Goal: Navigation & Orientation: Find specific page/section

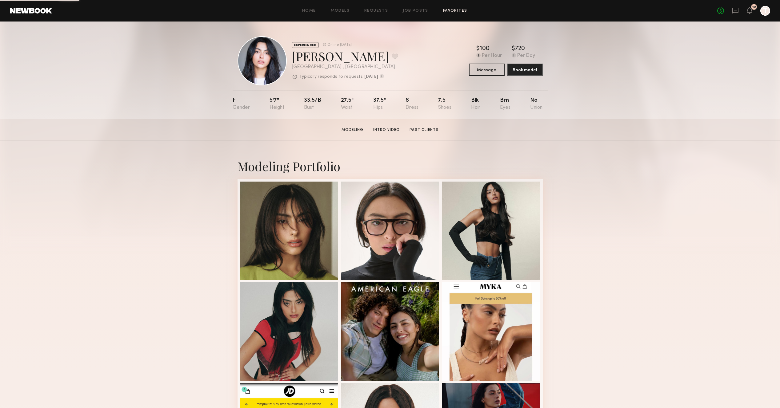
click at [454, 11] on link "Favorites" at bounding box center [455, 11] width 24 height 4
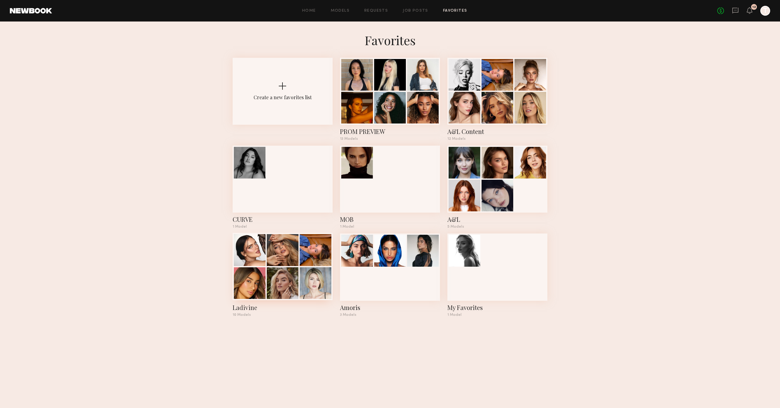
click at [268, 279] on div at bounding box center [283, 284] width 32 height 32
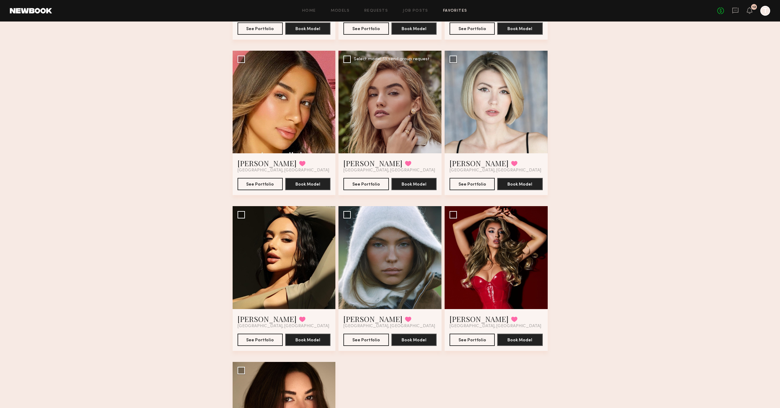
scroll to position [139, 0]
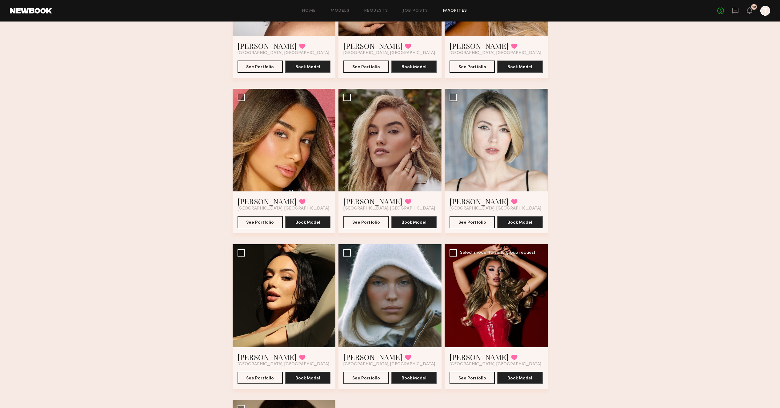
click at [467, 295] on div at bounding box center [495, 295] width 103 height 103
click at [492, 298] on div at bounding box center [495, 295] width 103 height 103
click at [473, 377] on button "See Portfolio" at bounding box center [471, 378] width 45 height 12
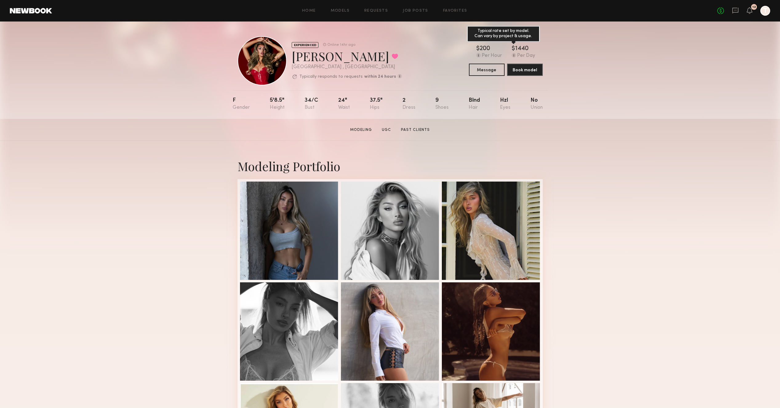
click at [515, 47] on div "1440" at bounding box center [522, 49] width 14 height 6
copy div "1440"
